Goal: Task Accomplishment & Management: Use online tool/utility

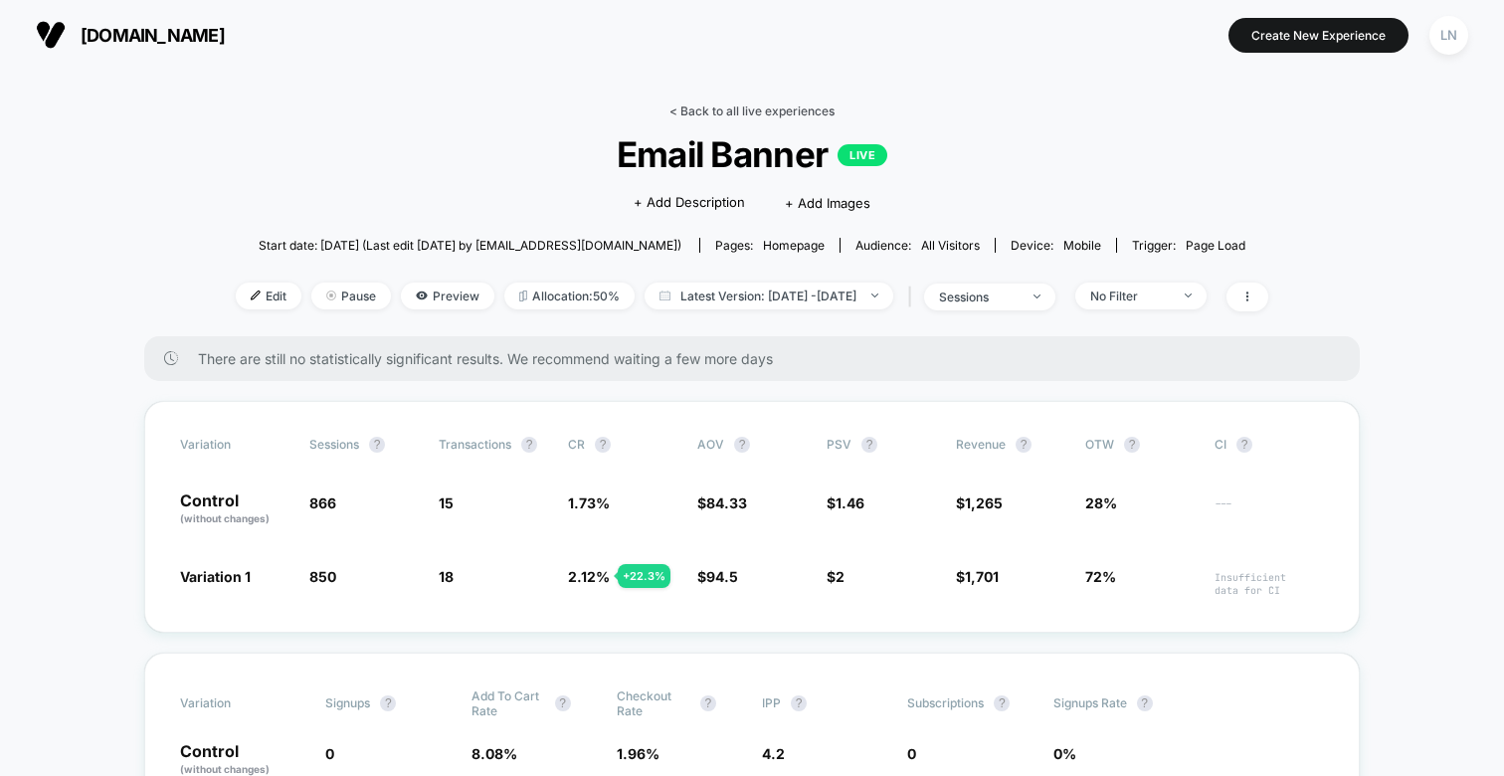
click at [683, 105] on link "< Back to all live experiences" at bounding box center [752, 110] width 165 height 15
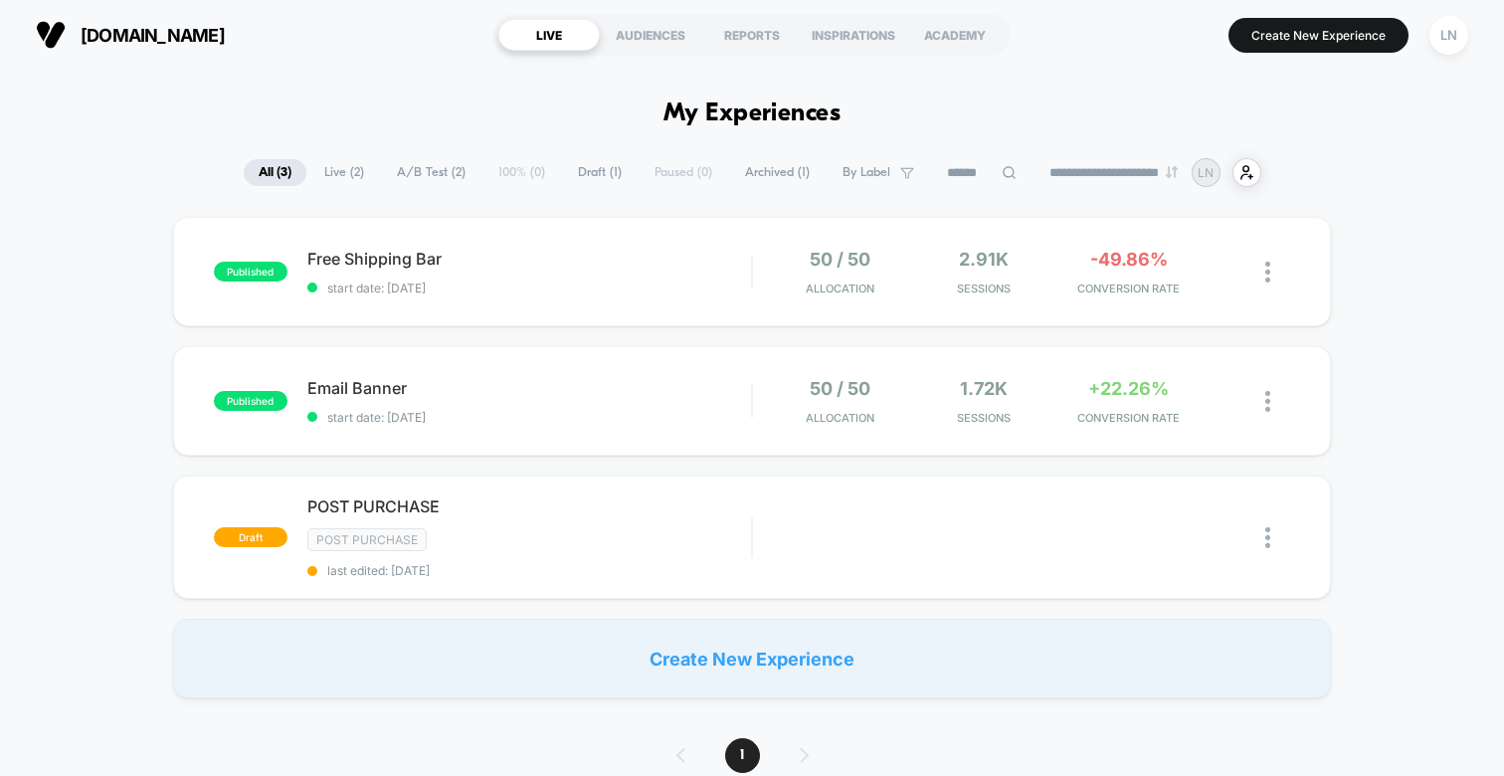
click at [509, 373] on div "published Email Banner start date: [DATE] 50 / 50 Allocation 1.72k Sessions +22…" at bounding box center [752, 400] width 1158 height 109
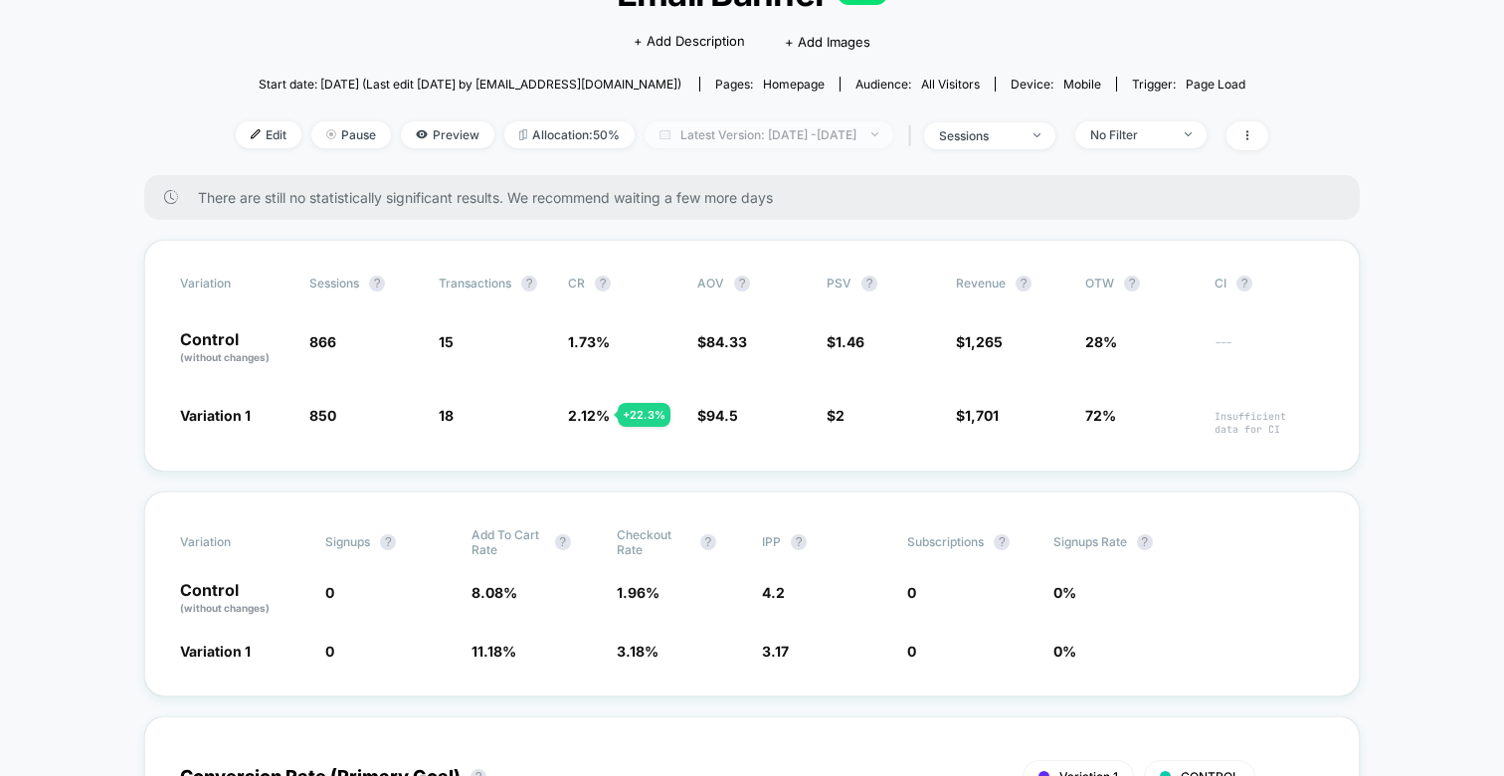
scroll to position [167, 0]
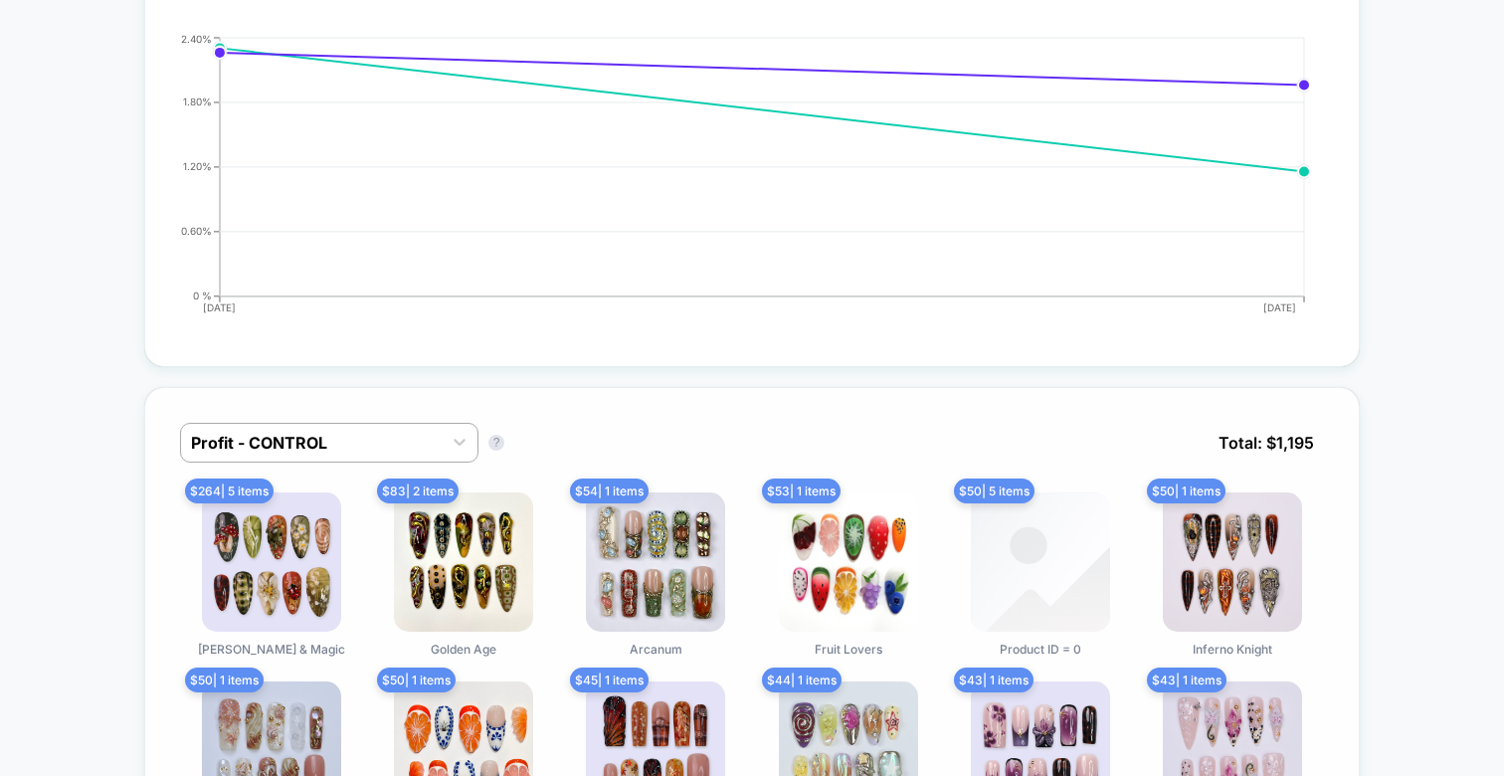
scroll to position [0, 0]
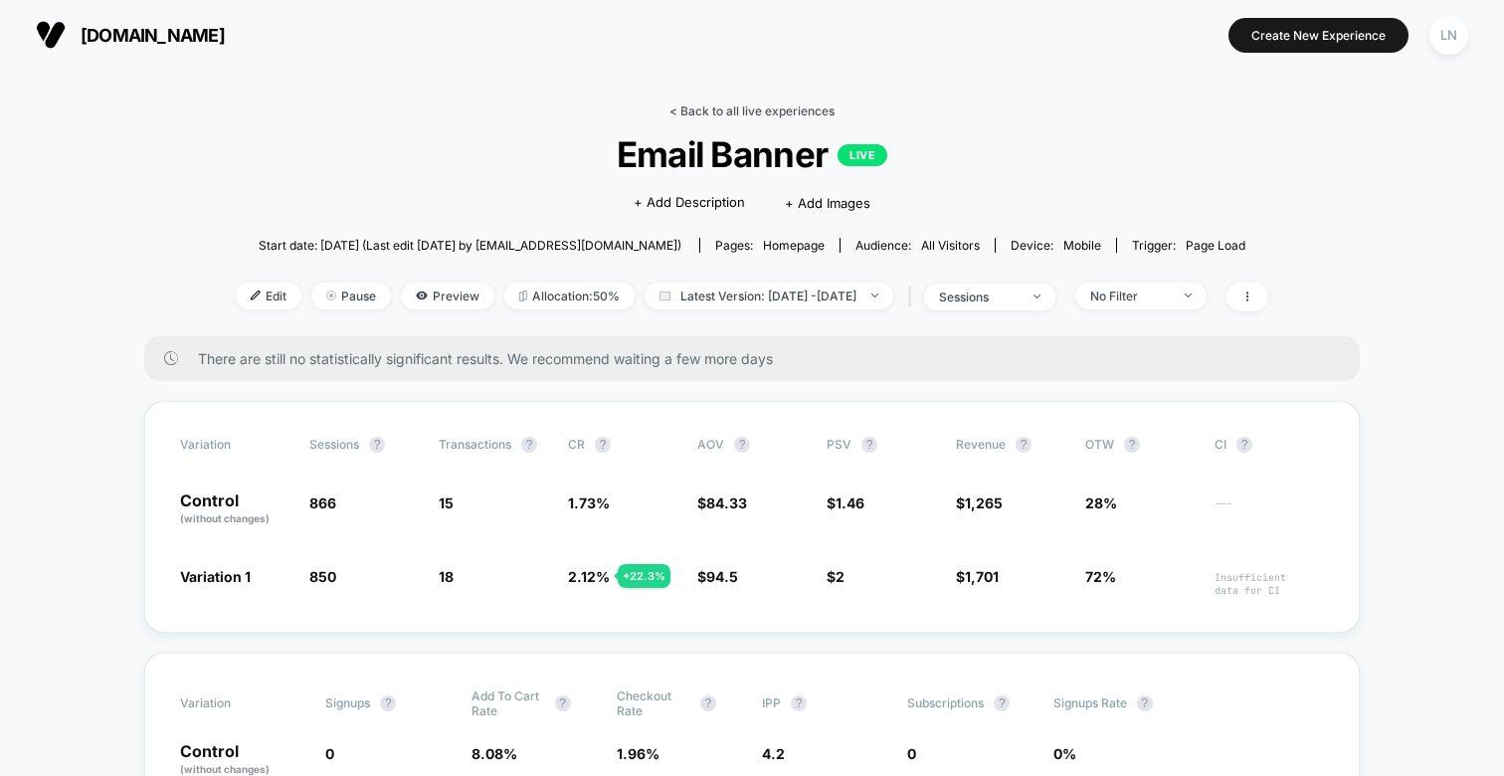
click at [713, 111] on link "< Back to all live experiences" at bounding box center [752, 110] width 165 height 15
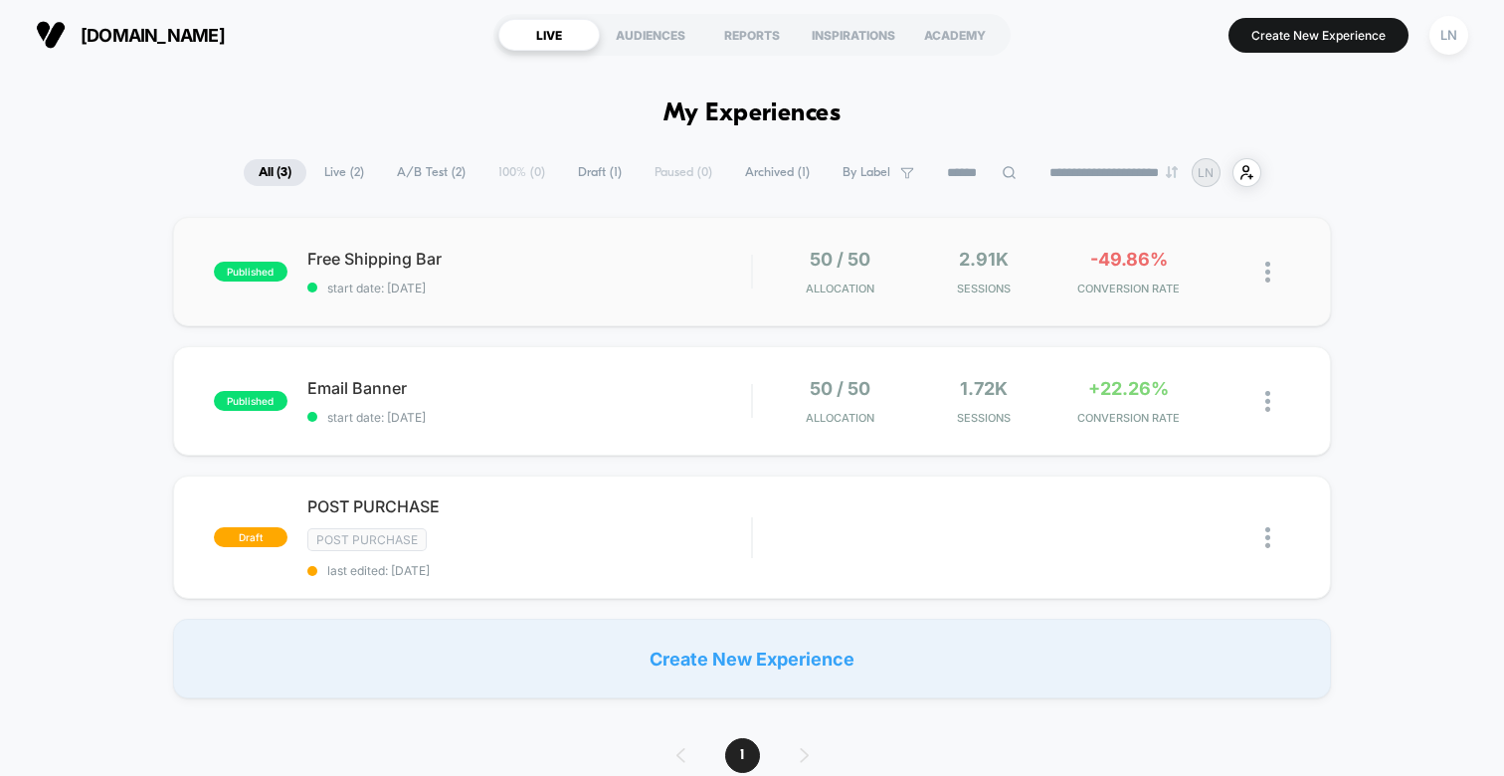
click at [401, 245] on div "published Free Shipping Bar start date: [DATE] 50 / 50 Allocation 2.91k Session…" at bounding box center [752, 271] width 1158 height 109
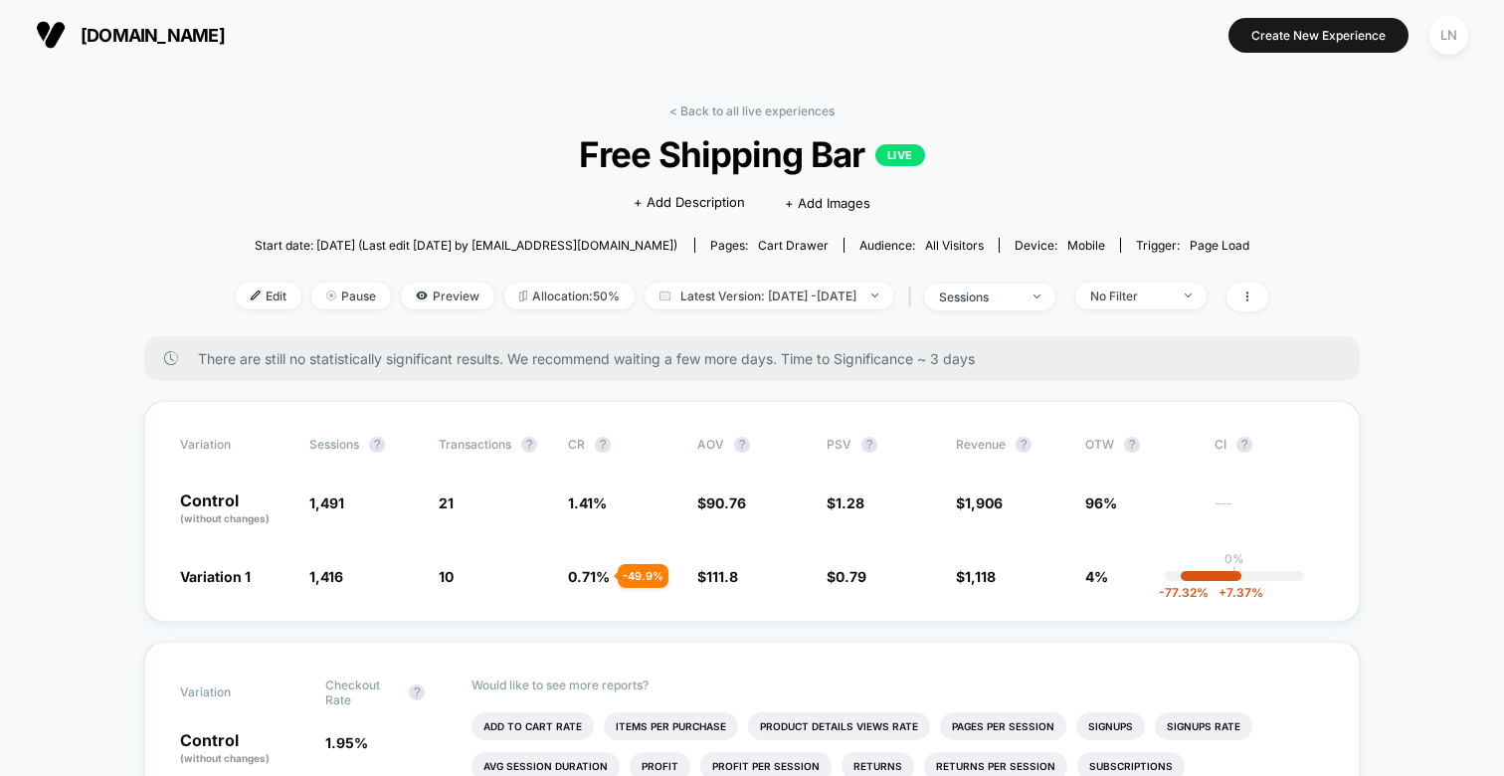
click at [164, 342] on div "There are still no statistically significant results. We recommend waiting a fe…" at bounding box center [752, 358] width 1216 height 45
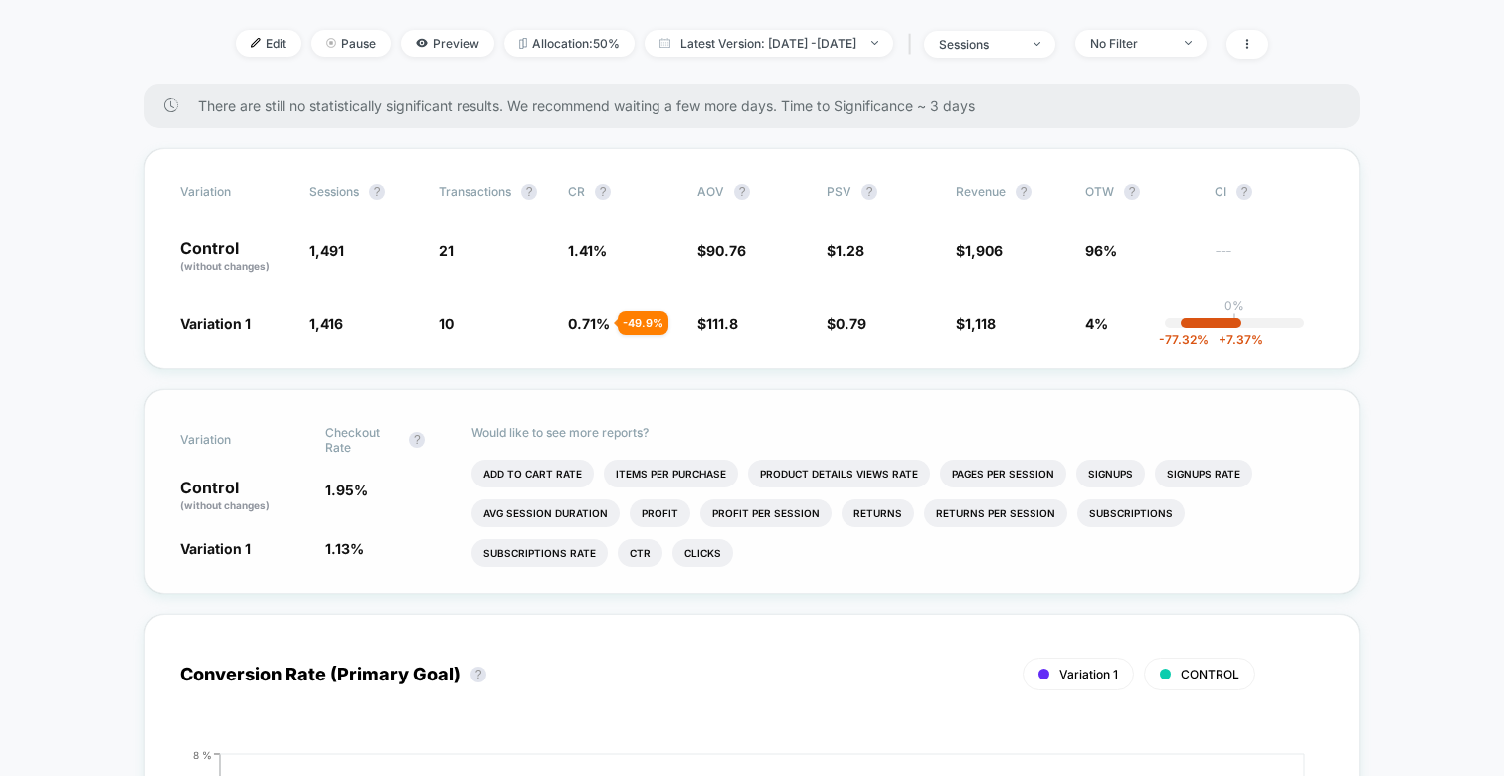
scroll to position [256, 0]
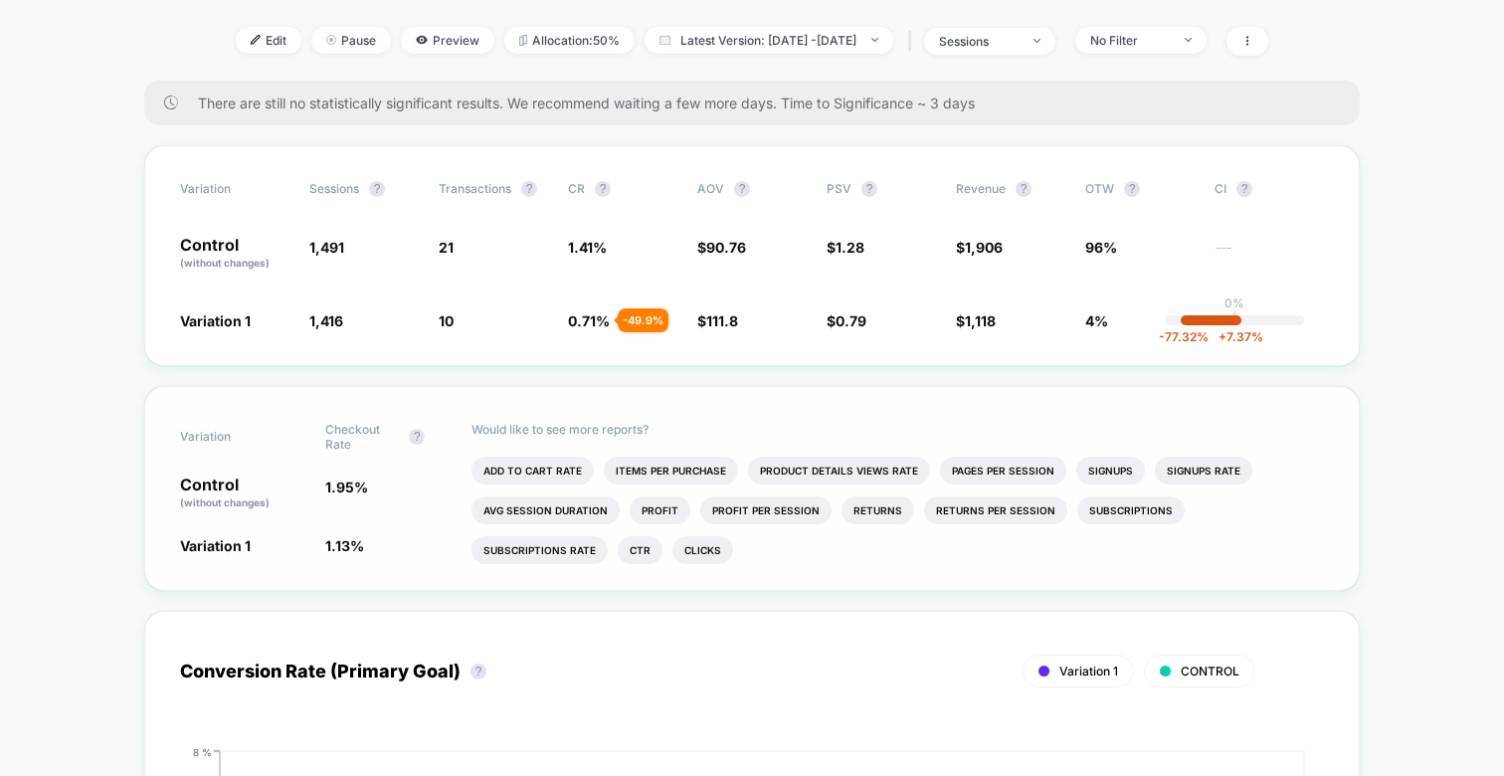
click at [426, 520] on div "Variation Checkout Rate ? Control (without changes) 1.95 % Variation 1 1.13 % -…" at bounding box center [752, 488] width 1216 height 205
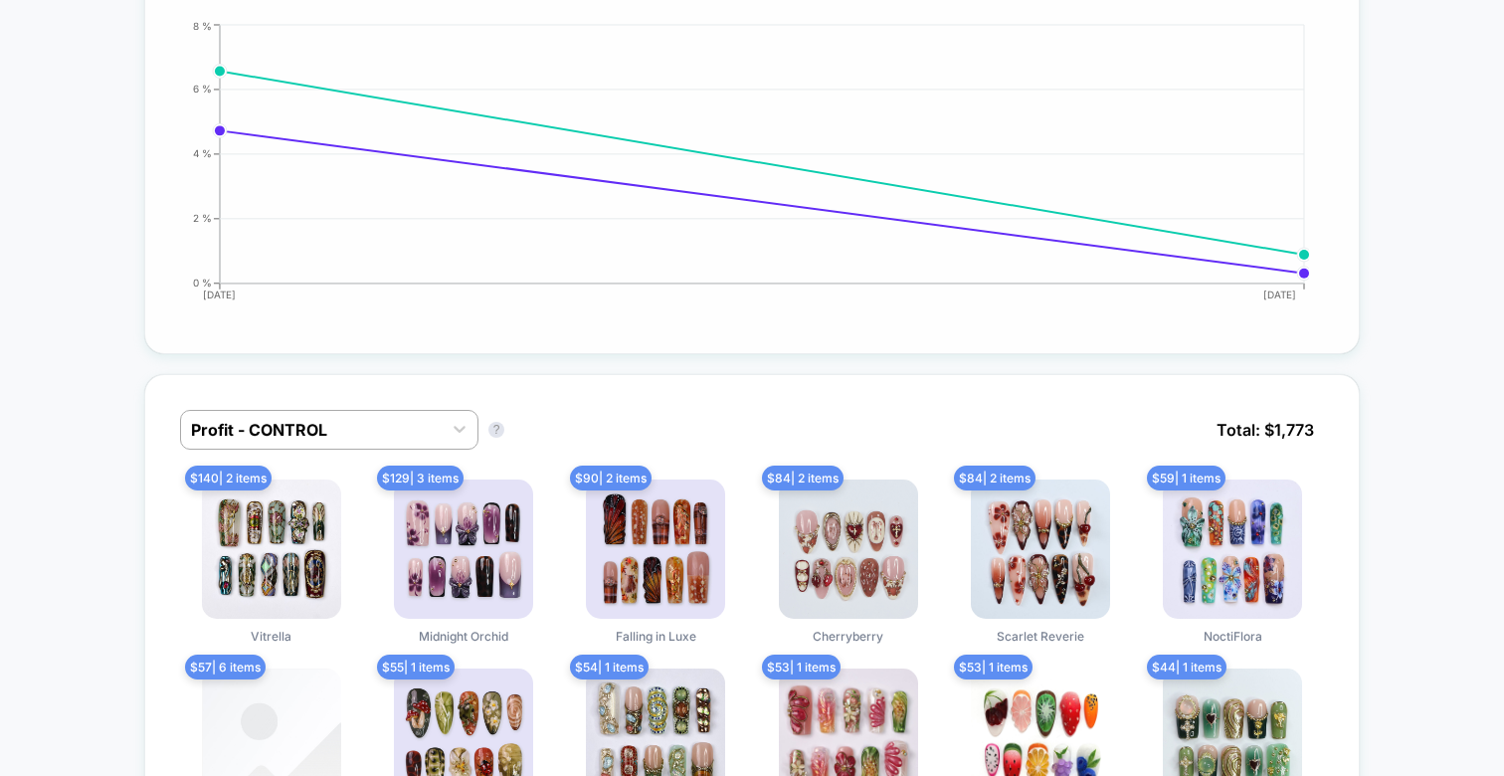
scroll to position [0, 0]
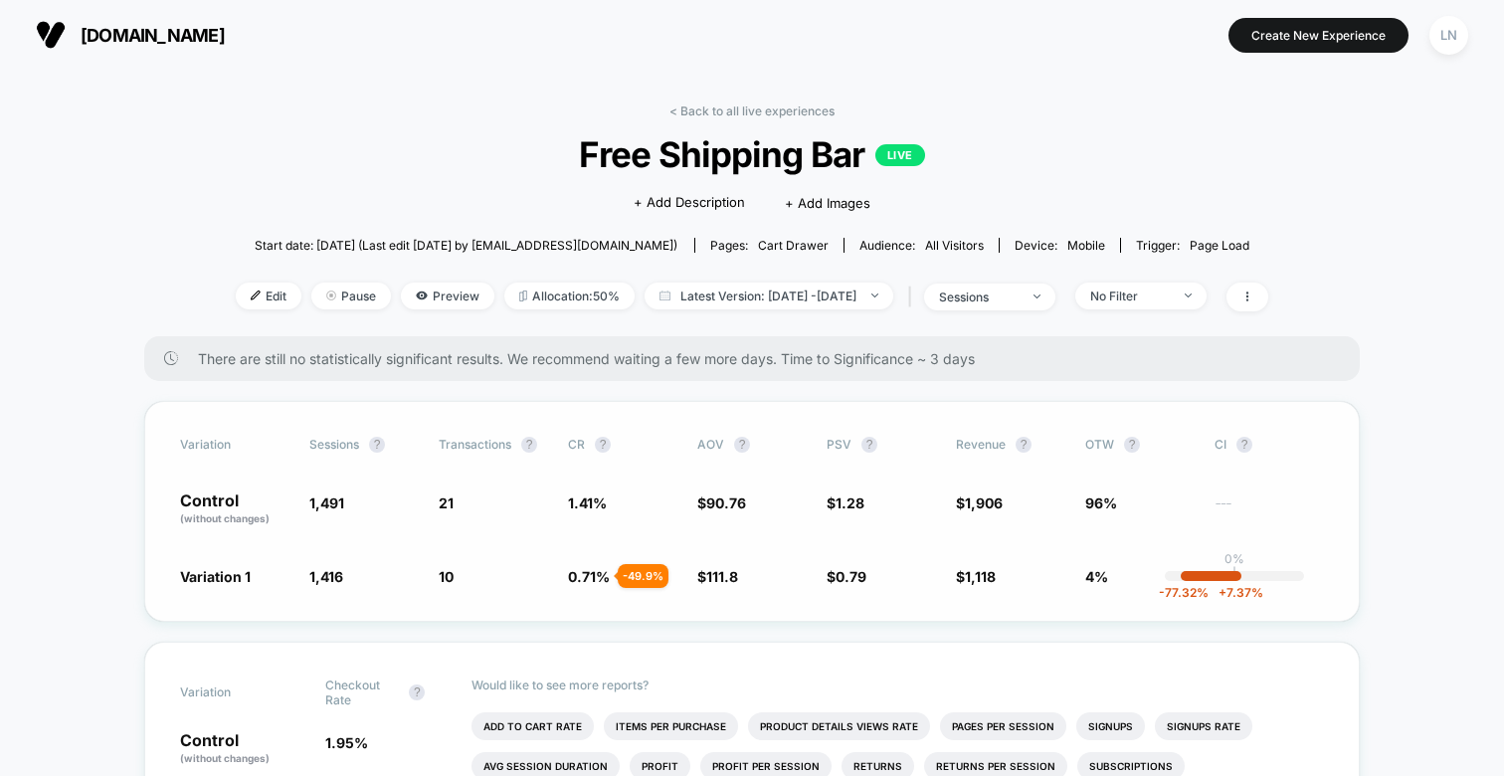
click at [208, 583] on span "Variation 1" at bounding box center [215, 576] width 71 height 17
click at [242, 289] on span "Edit" at bounding box center [269, 296] width 66 height 27
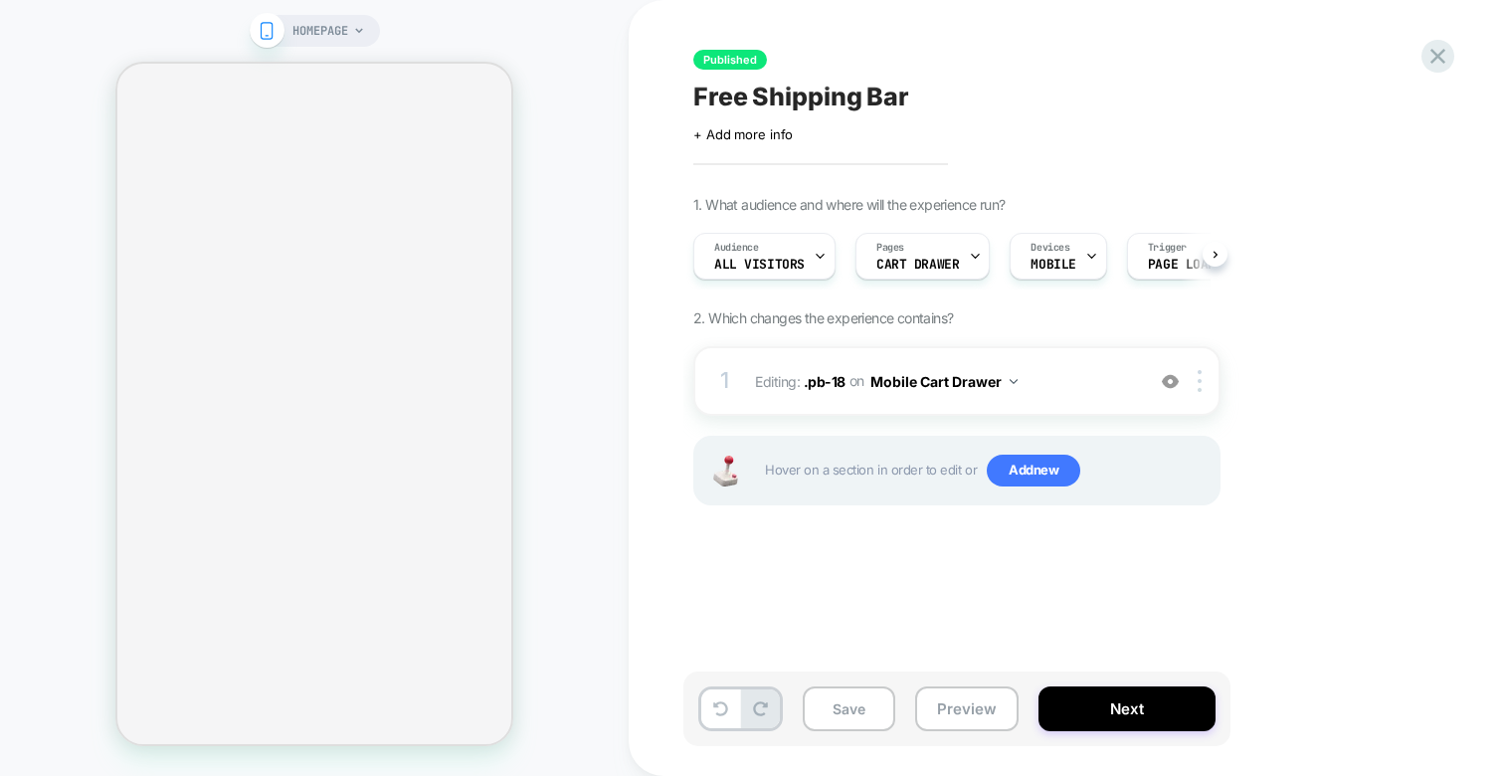
scroll to position [0, 1]
click at [584, 153] on div "HOMEPAGE" at bounding box center [314, 388] width 629 height 736
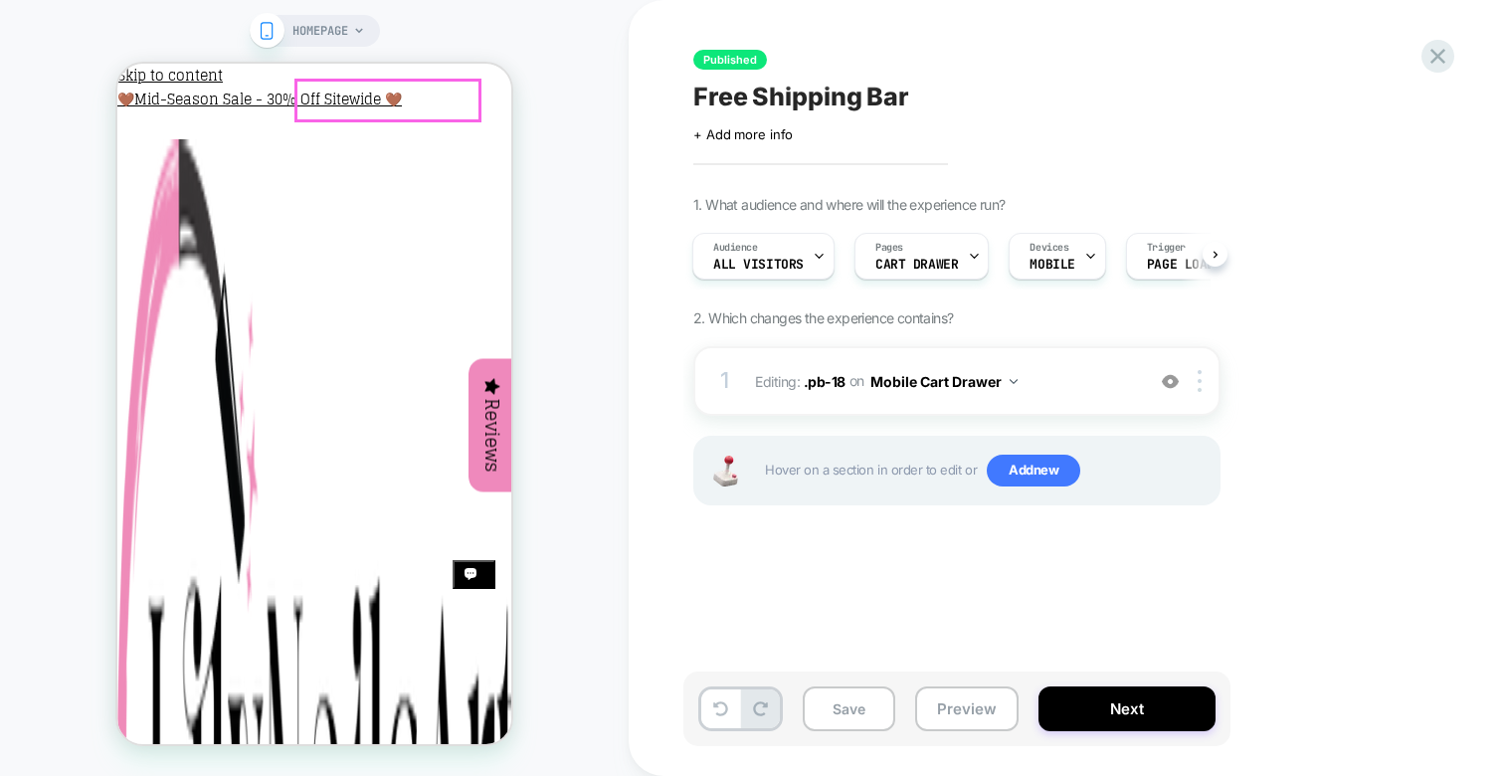
scroll to position [0, 0]
click at [1446, 63] on icon at bounding box center [1438, 56] width 27 height 27
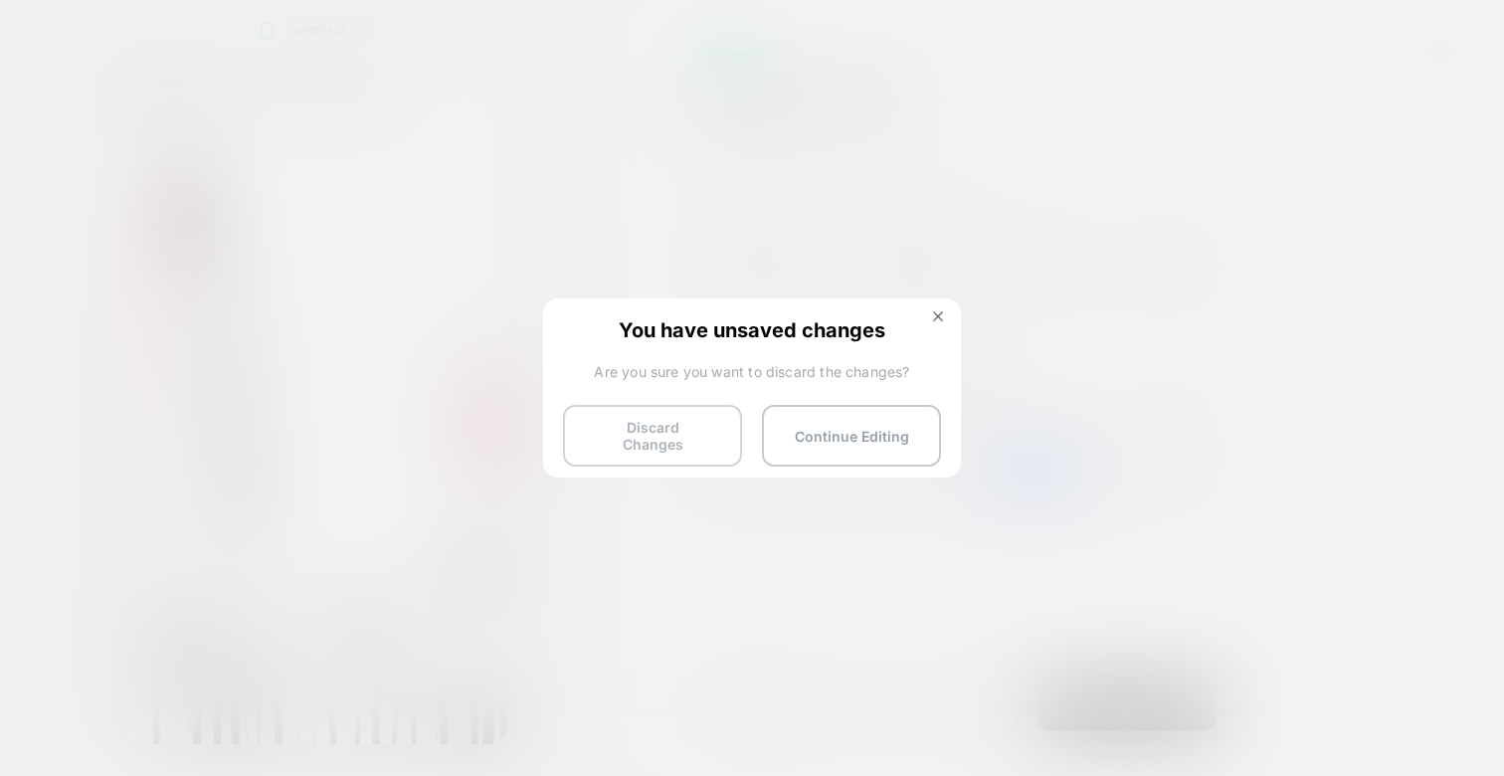
click at [671, 427] on button "Discard Changes" at bounding box center [652, 436] width 179 height 62
